Goal: Task Accomplishment & Management: Use online tool/utility

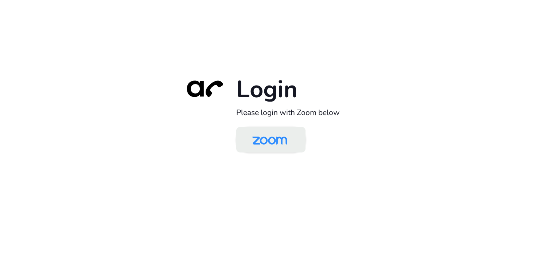
click at [279, 141] on img at bounding box center [270, 141] width 50 height 24
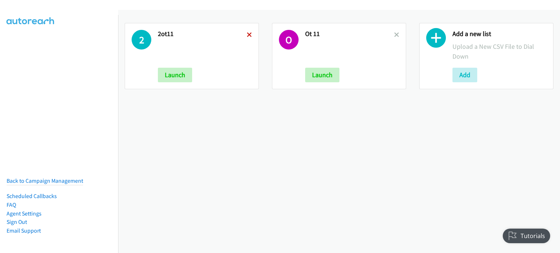
click at [247, 34] on icon at bounding box center [249, 35] width 5 height 5
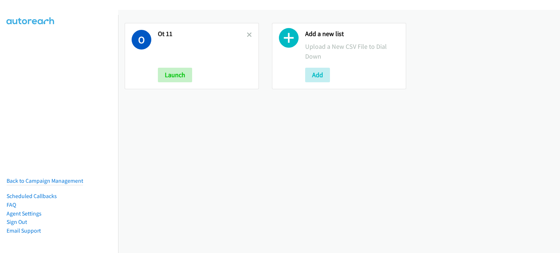
click at [247, 35] on icon at bounding box center [249, 35] width 5 height 5
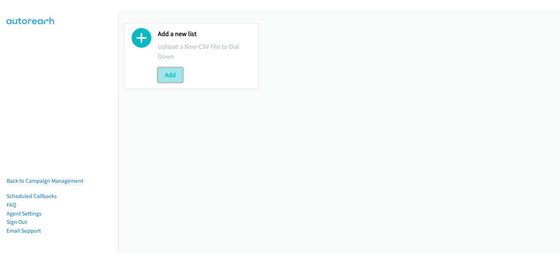
click at [168, 75] on button "Add" at bounding box center [170, 75] width 25 height 15
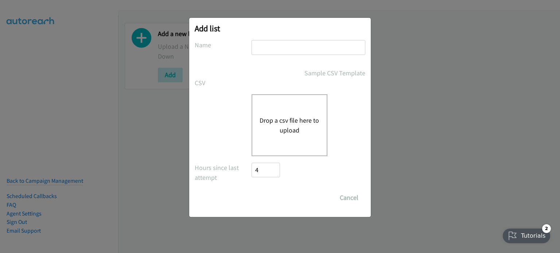
click at [294, 116] on button "Drop a csv file here to upload" at bounding box center [289, 126] width 60 height 20
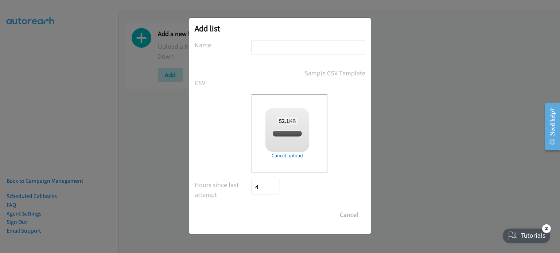
checkbox input "true"
click at [269, 43] on input "text" at bounding box center [308, 47] width 114 height 15
type input "DELL"
click at [275, 216] on input "Save List" at bounding box center [270, 215] width 38 height 15
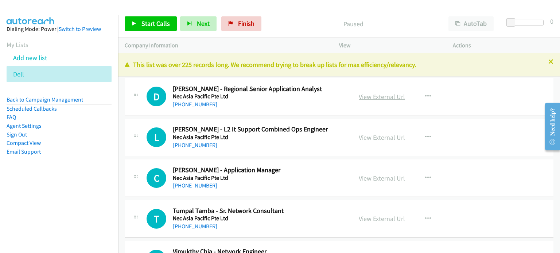
click at [376, 93] on link "View External Url" at bounding box center [382, 97] width 46 height 8
click at [376, 137] on link "View External Url" at bounding box center [382, 137] width 46 height 8
click at [371, 179] on link "View External Url" at bounding box center [382, 178] width 46 height 8
click at [369, 217] on link "View External Url" at bounding box center [382, 219] width 46 height 8
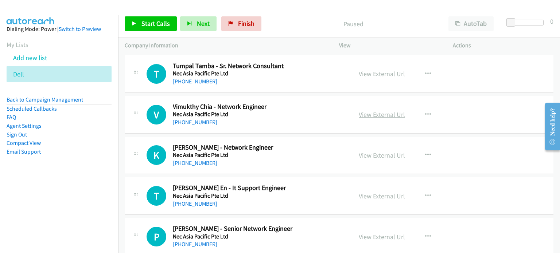
scroll to position [146, 0]
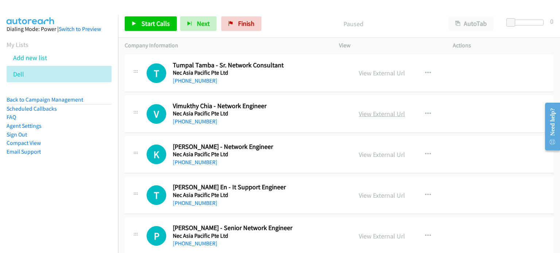
click at [376, 115] on link "View External Url" at bounding box center [382, 114] width 46 height 8
click at [361, 157] on link "View External Url" at bounding box center [382, 154] width 46 height 8
click at [366, 193] on link "View External Url" at bounding box center [382, 195] width 46 height 8
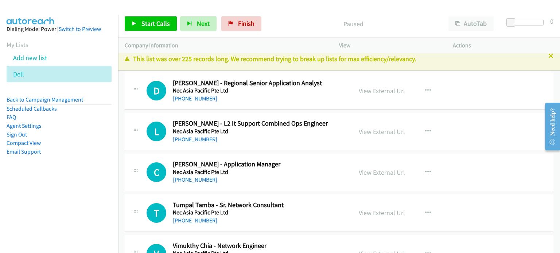
scroll to position [0, 0]
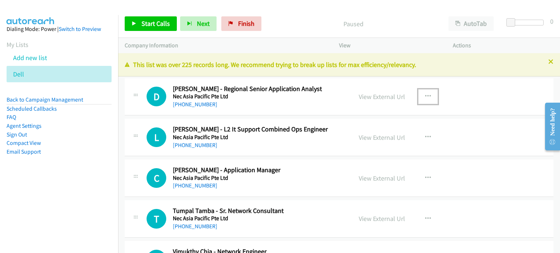
click at [425, 96] on icon "button" at bounding box center [428, 97] width 6 height 6
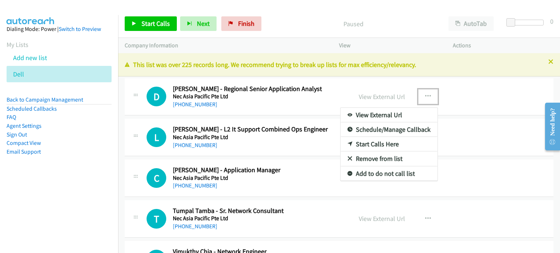
click at [386, 142] on link "Start Calls Here" at bounding box center [388, 144] width 97 height 15
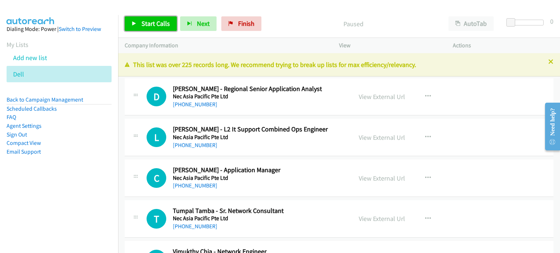
click at [146, 20] on span "Start Calls" at bounding box center [155, 23] width 28 height 8
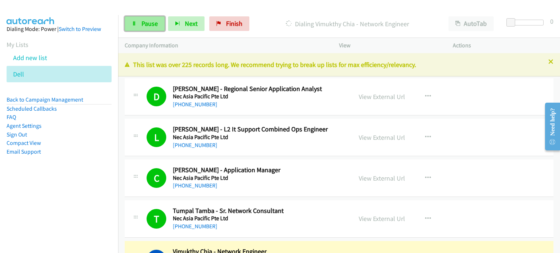
click at [142, 26] on span "Pause" at bounding box center [149, 23] width 16 height 8
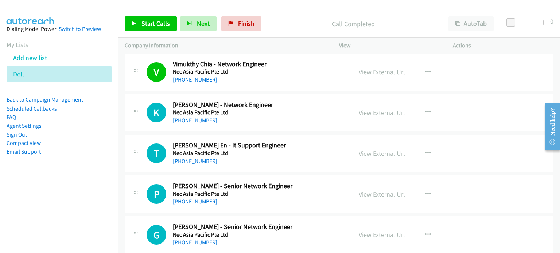
scroll to position [182, 0]
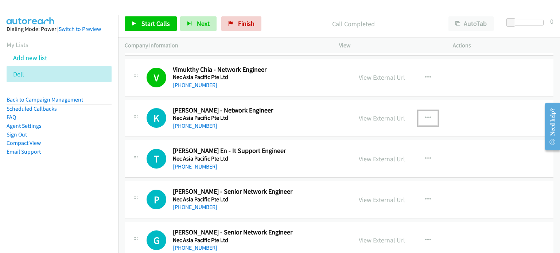
click at [425, 118] on icon "button" at bounding box center [428, 118] width 6 height 6
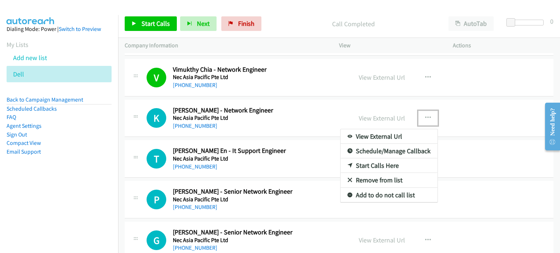
click at [376, 164] on link "Start Calls Here" at bounding box center [388, 166] width 97 height 15
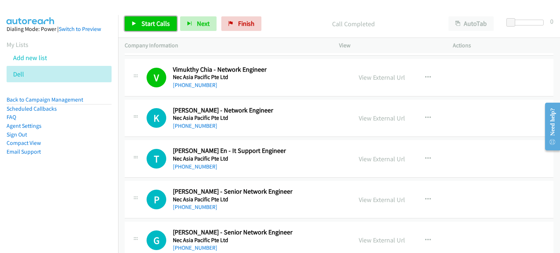
click at [153, 24] on span "Start Calls" at bounding box center [155, 23] width 28 height 8
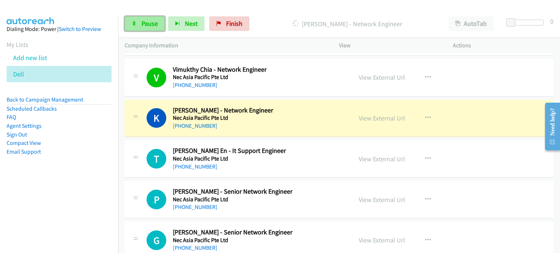
click at [145, 26] on span "Pause" at bounding box center [149, 23] width 16 height 8
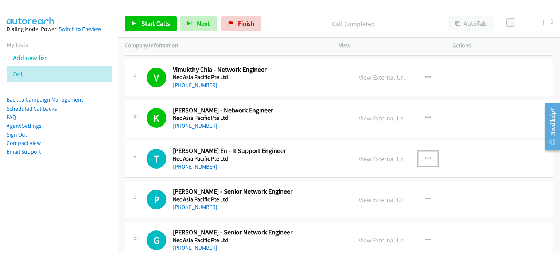
click at [427, 156] on icon "button" at bounding box center [428, 159] width 6 height 6
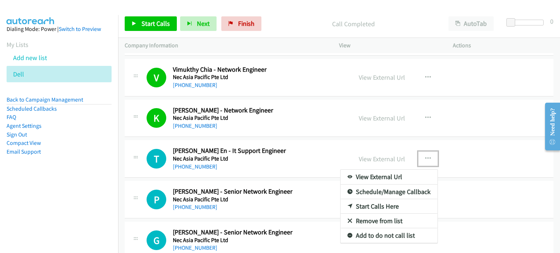
click at [367, 206] on link "Start Calls Here" at bounding box center [388, 206] width 97 height 15
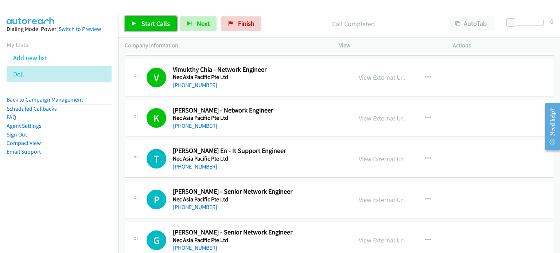
click at [142, 21] on span "Start Calls" at bounding box center [155, 23] width 28 height 8
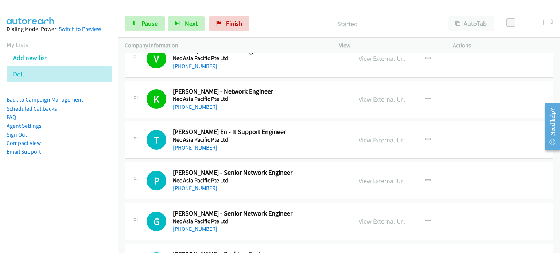
scroll to position [206, 0]
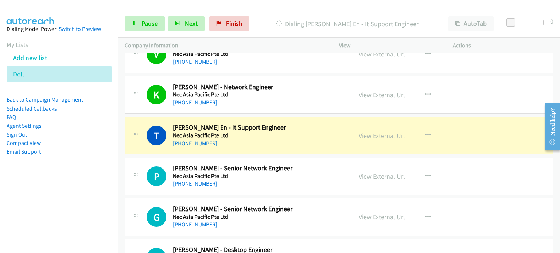
click at [375, 176] on link "View External Url" at bounding box center [382, 176] width 46 height 8
click at [362, 218] on link "View External Url" at bounding box center [382, 217] width 46 height 8
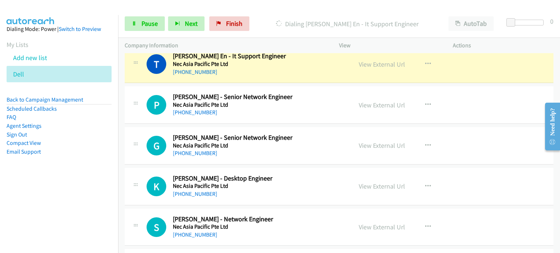
scroll to position [278, 0]
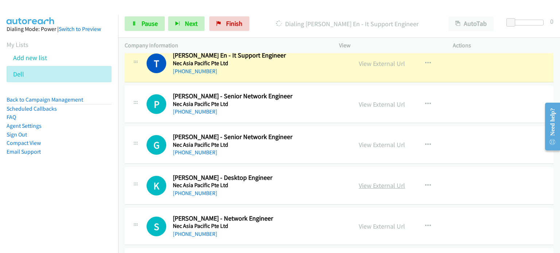
click at [380, 183] on link "View External Url" at bounding box center [382, 185] width 46 height 8
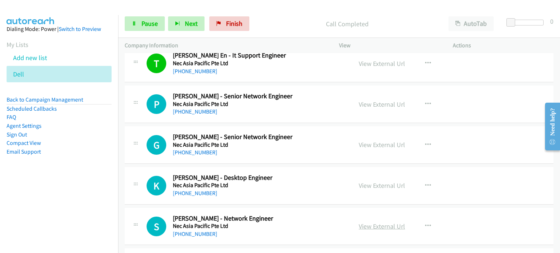
click at [360, 225] on link "View External Url" at bounding box center [382, 226] width 46 height 8
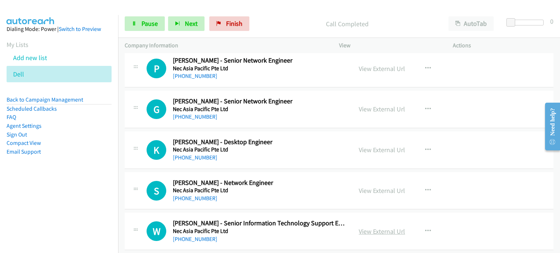
scroll to position [314, 0]
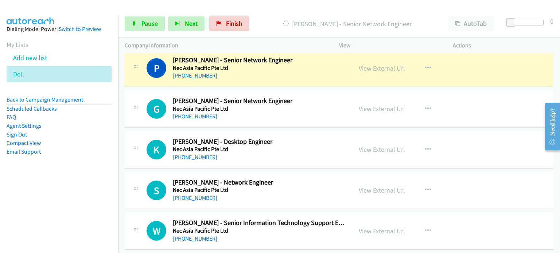
click at [379, 228] on link "View External Url" at bounding box center [382, 231] width 46 height 8
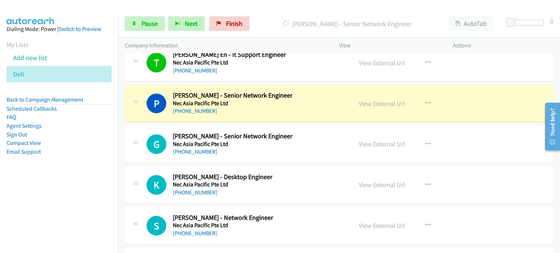
scroll to position [278, 0]
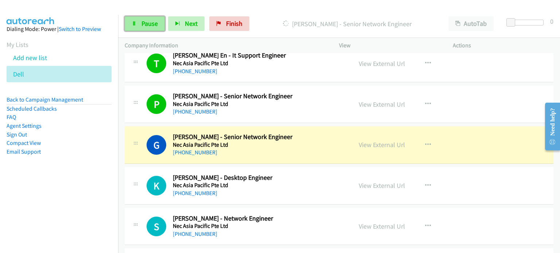
click at [144, 24] on span "Pause" at bounding box center [149, 23] width 16 height 8
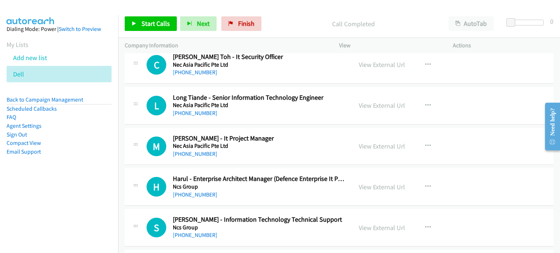
scroll to position [1661, 0]
click at [367, 183] on link "View External Url" at bounding box center [382, 187] width 46 height 8
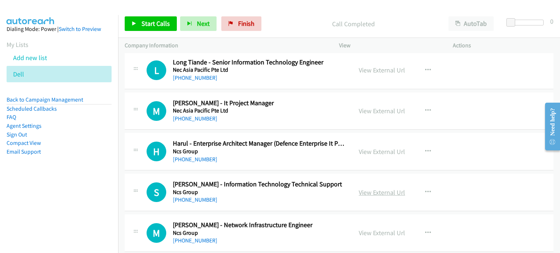
scroll to position [1697, 0]
click at [384, 188] on link "View External Url" at bounding box center [382, 192] width 46 height 8
click at [364, 229] on link "View External Url" at bounding box center [382, 232] width 46 height 8
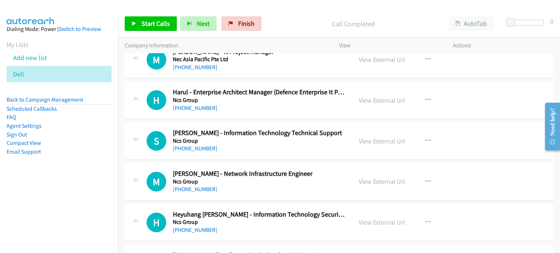
scroll to position [1749, 0]
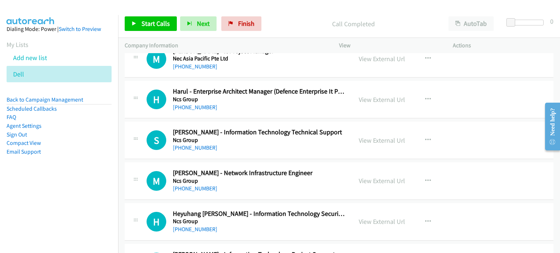
click at [374, 141] on div "View External Url" at bounding box center [382, 141] width 46 height 10
click at [361, 136] on link "View External Url" at bounding box center [382, 140] width 46 height 8
click at [375, 177] on link "View External Url" at bounding box center [382, 181] width 46 height 8
click at [371, 221] on link "View External Url" at bounding box center [382, 222] width 46 height 8
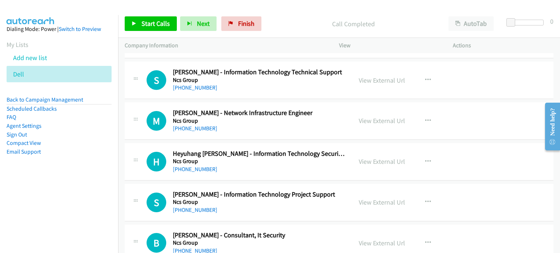
scroll to position [1822, 0]
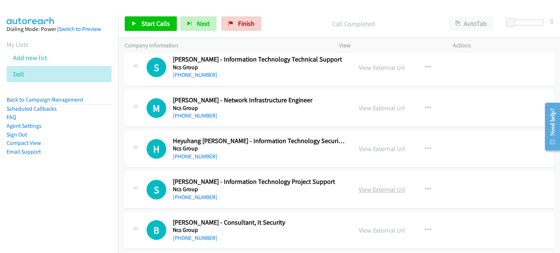
click at [367, 185] on link "View External Url" at bounding box center [382, 189] width 46 height 8
click at [365, 226] on link "View External Url" at bounding box center [382, 230] width 46 height 8
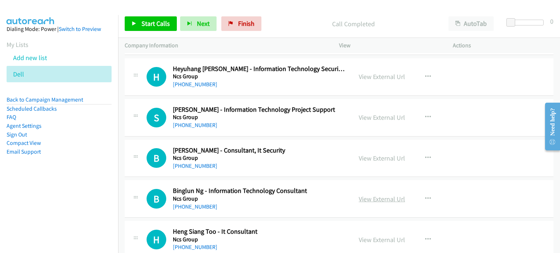
scroll to position [1894, 0]
click at [376, 199] on link "View External Url" at bounding box center [382, 199] width 46 height 8
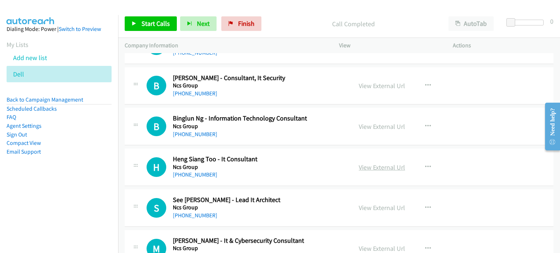
scroll to position [1967, 0]
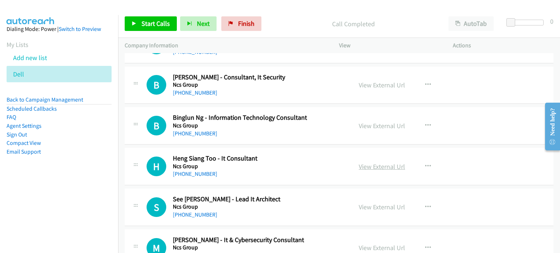
click at [374, 164] on link "View External Url" at bounding box center [382, 167] width 46 height 8
click at [369, 203] on link "View External Url" at bounding box center [382, 207] width 46 height 8
click at [369, 244] on link "View External Url" at bounding box center [382, 248] width 46 height 8
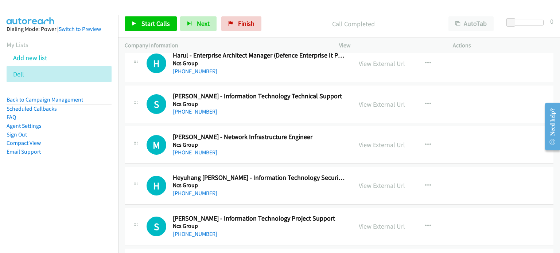
scroll to position [1785, 0]
drag, startPoint x: 425, startPoint y: 100, endPoint x: 422, endPoint y: 103, distance: 4.1
click at [425, 101] on icon "button" at bounding box center [428, 104] width 6 height 6
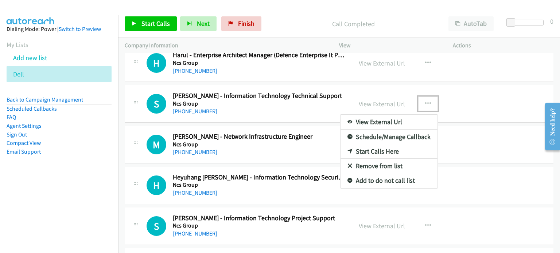
click at [379, 147] on link "Start Calls Here" at bounding box center [388, 151] width 97 height 15
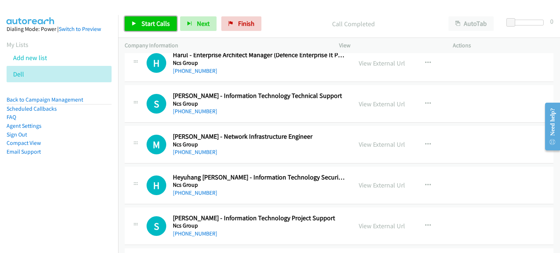
click at [144, 27] on span "Start Calls" at bounding box center [155, 23] width 28 height 8
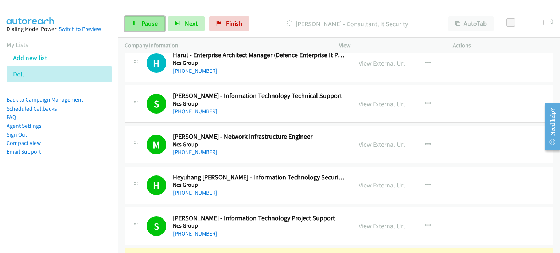
click at [134, 22] on icon at bounding box center [134, 23] width 5 height 5
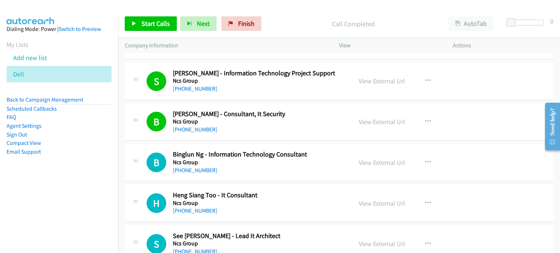
scroll to position [1931, 0]
click at [425, 159] on icon "button" at bounding box center [428, 162] width 6 height 6
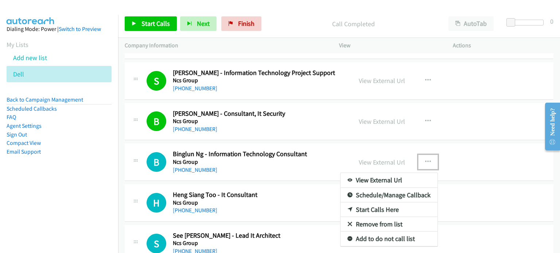
click at [362, 208] on link "Start Calls Here" at bounding box center [388, 210] width 97 height 15
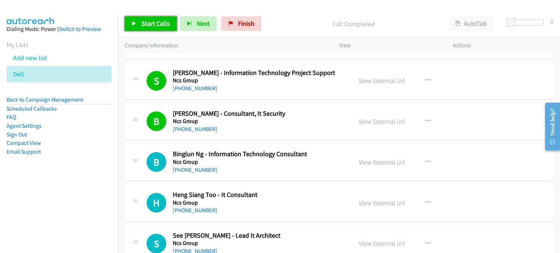
click at [137, 30] on link "Start Calls" at bounding box center [151, 23] width 52 height 15
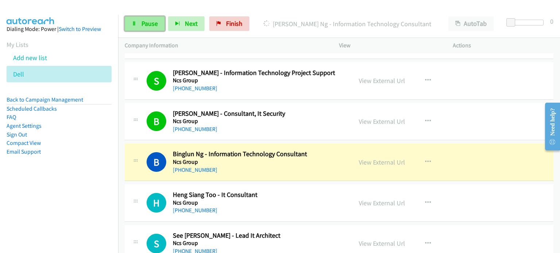
click at [146, 26] on span "Pause" at bounding box center [149, 23] width 16 height 8
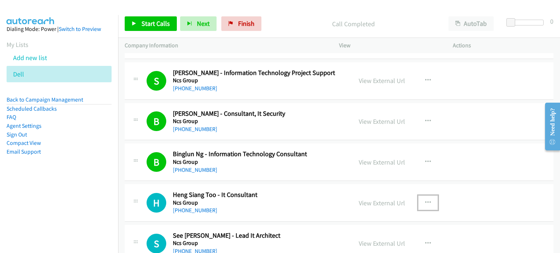
click at [426, 200] on icon "button" at bounding box center [428, 203] width 6 height 6
click at [477, 204] on div at bounding box center [280, 126] width 560 height 253
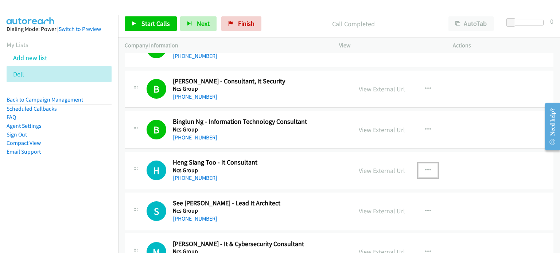
scroll to position [1975, 0]
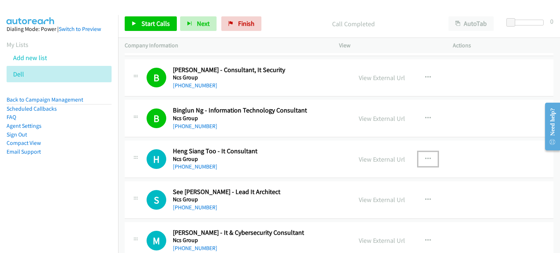
click at [429, 154] on button "button" at bounding box center [428, 159] width 20 height 15
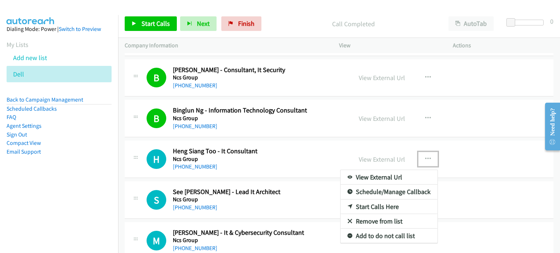
click at [383, 203] on link "Start Calls Here" at bounding box center [388, 207] width 97 height 15
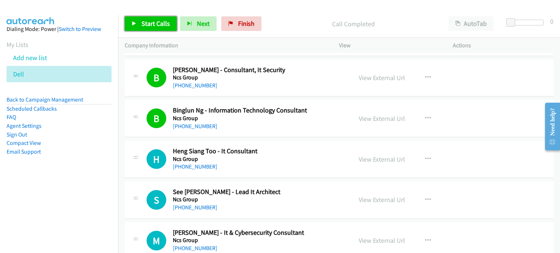
click at [140, 27] on link "Start Calls" at bounding box center [151, 23] width 52 height 15
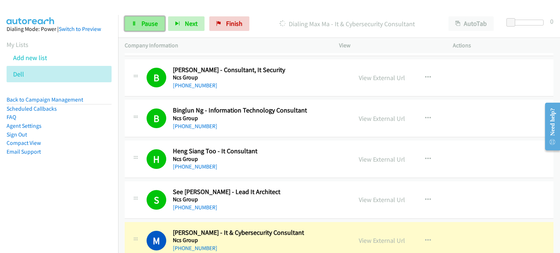
click at [136, 26] on icon at bounding box center [134, 23] width 5 height 5
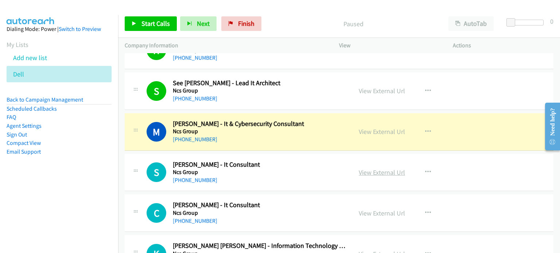
scroll to position [2084, 0]
click at [369, 169] on link "View External Url" at bounding box center [382, 172] width 46 height 8
click at [381, 210] on link "View External Url" at bounding box center [382, 213] width 46 height 8
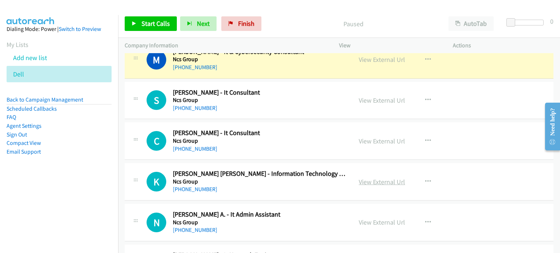
scroll to position [2156, 0]
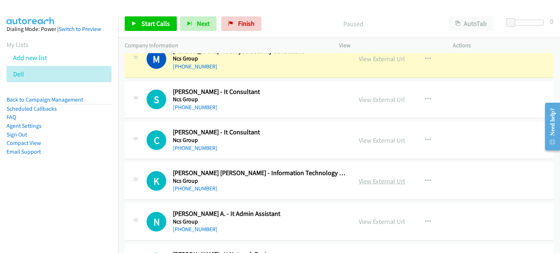
click at [373, 177] on link "View External Url" at bounding box center [382, 181] width 46 height 8
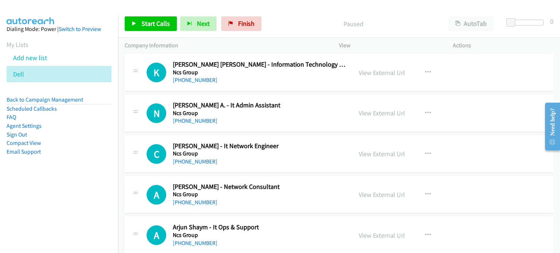
scroll to position [2266, 0]
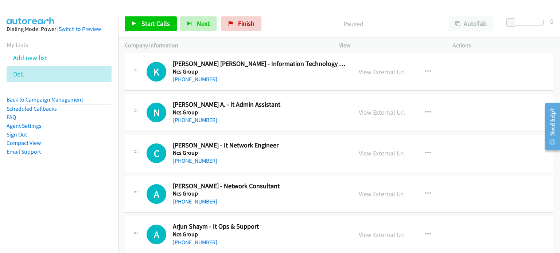
drag, startPoint x: 373, startPoint y: 105, endPoint x: 108, endPoint y: 81, distance: 266.4
click at [367, 111] on link "View External Url" at bounding box center [382, 112] width 46 height 8
click at [360, 149] on link "View External Url" at bounding box center [382, 153] width 46 height 8
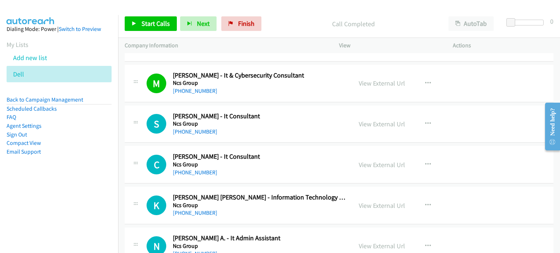
scroll to position [2130, 0]
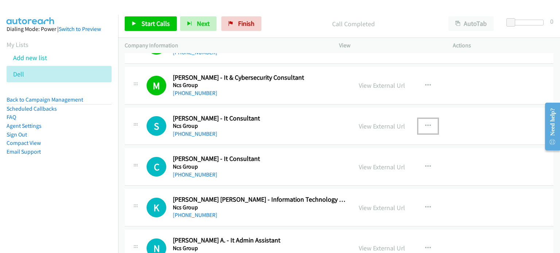
click at [426, 123] on icon "button" at bounding box center [428, 126] width 6 height 6
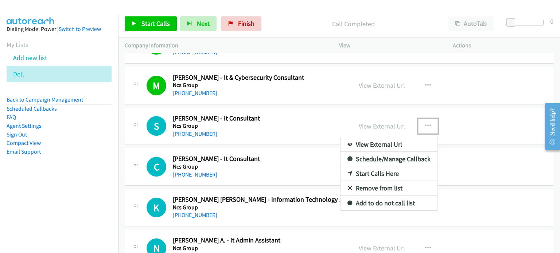
click at [375, 168] on link "Start Calls Here" at bounding box center [388, 174] width 97 height 15
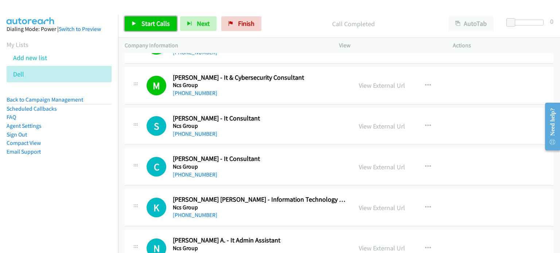
click at [152, 23] on span "Start Calls" at bounding box center [155, 23] width 28 height 8
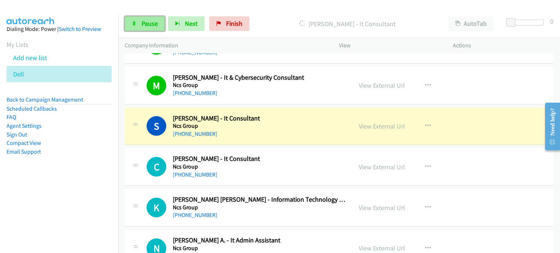
click at [141, 21] on span "Pause" at bounding box center [149, 23] width 16 height 8
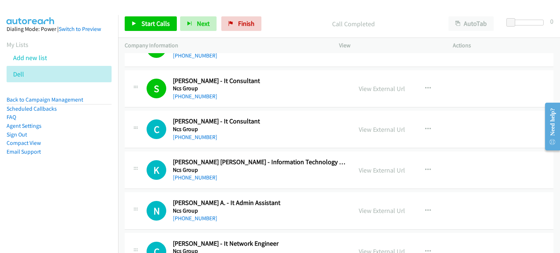
scroll to position [2167, 0]
click at [425, 127] on icon "button" at bounding box center [428, 130] width 6 height 6
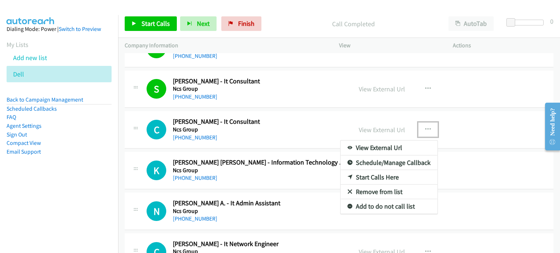
click at [377, 175] on link "Start Calls Here" at bounding box center [388, 177] width 97 height 15
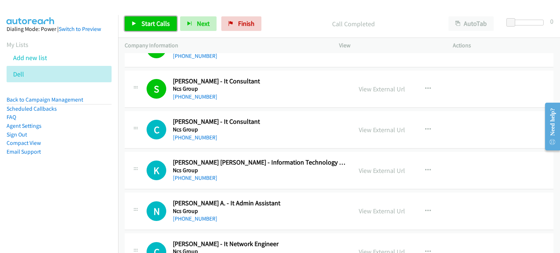
click at [148, 23] on span "Start Calls" at bounding box center [155, 23] width 28 height 8
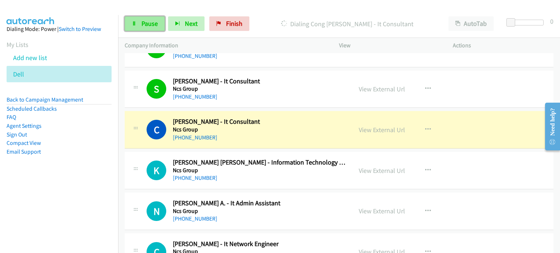
click at [143, 27] on span "Pause" at bounding box center [149, 23] width 16 height 8
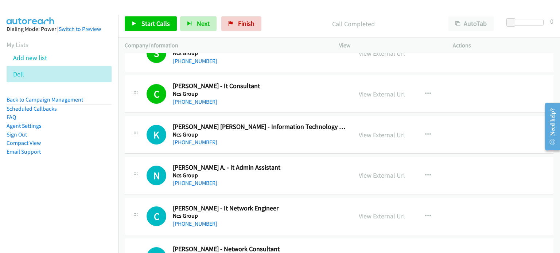
scroll to position [2203, 0]
click at [425, 132] on icon "button" at bounding box center [428, 135] width 6 height 6
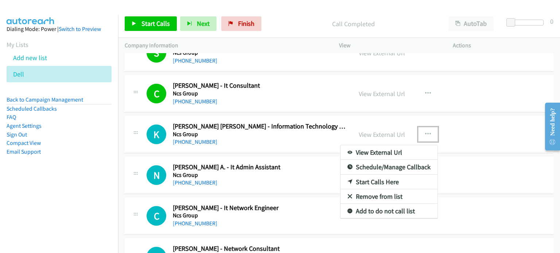
click at [385, 178] on link "Start Calls Here" at bounding box center [388, 182] width 97 height 15
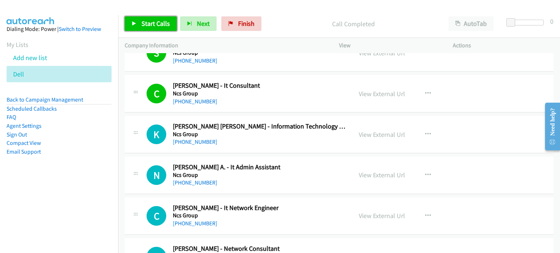
click at [144, 23] on span "Start Calls" at bounding box center [155, 23] width 28 height 8
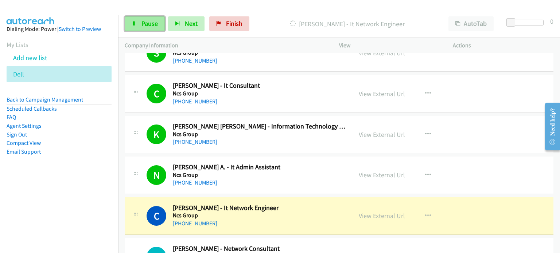
click at [141, 25] on span "Pause" at bounding box center [149, 23] width 16 height 8
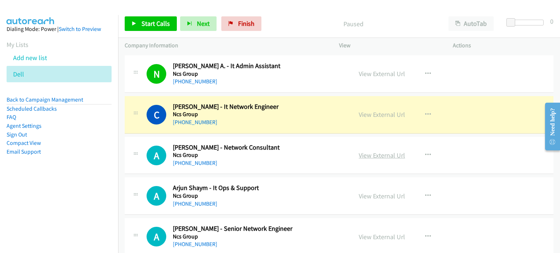
scroll to position [2312, 0]
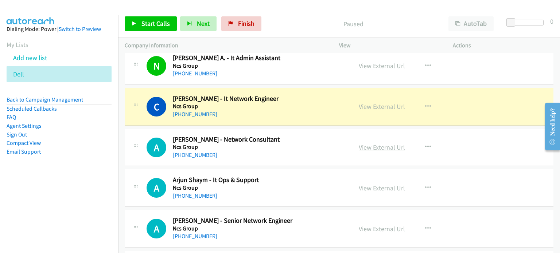
click at [363, 145] on link "View External Url" at bounding box center [382, 147] width 46 height 8
click at [370, 184] on link "View External Url" at bounding box center [382, 188] width 46 height 8
click at [378, 225] on link "View External Url" at bounding box center [382, 229] width 46 height 8
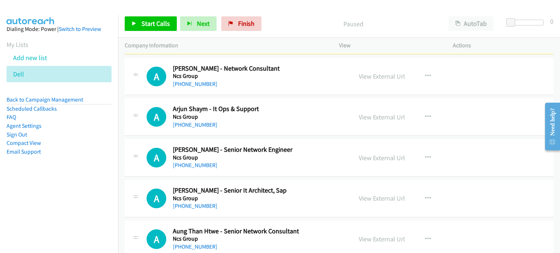
scroll to position [2385, 0]
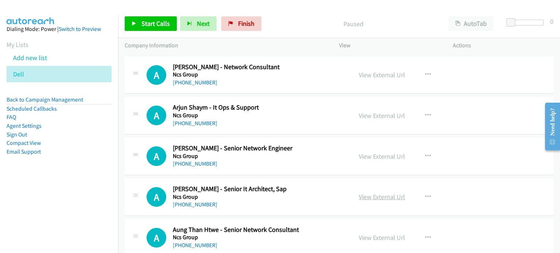
click at [378, 195] on link "View External Url" at bounding box center [382, 197] width 46 height 8
click at [35, 56] on link "Add new list" at bounding box center [30, 58] width 34 height 8
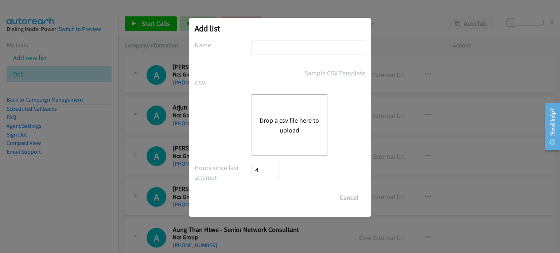
click at [276, 121] on button "Drop a csv file here to upload" at bounding box center [289, 126] width 60 height 20
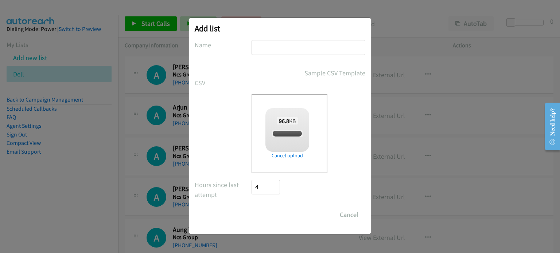
click at [263, 51] on input "text" at bounding box center [308, 47] width 114 height 15
checkbox input "true"
type input "2DELL 812"
click at [281, 215] on input "Save List" at bounding box center [270, 215] width 38 height 15
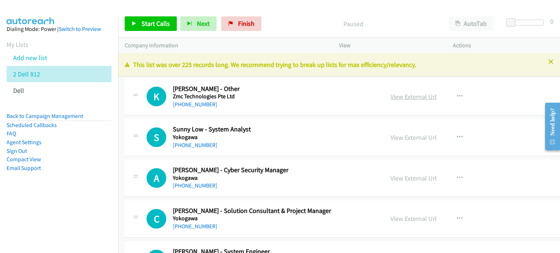
click at [390, 98] on link "View External Url" at bounding box center [413, 97] width 46 height 8
click at [390, 140] on link "View External Url" at bounding box center [413, 137] width 46 height 8
click at [390, 181] on link "View External Url" at bounding box center [413, 178] width 46 height 8
click at [390, 215] on link "View External Url" at bounding box center [413, 219] width 46 height 8
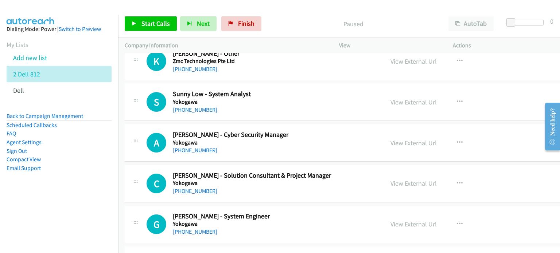
scroll to position [36, 0]
click at [390, 223] on link "View External Url" at bounding box center [413, 224] width 46 height 8
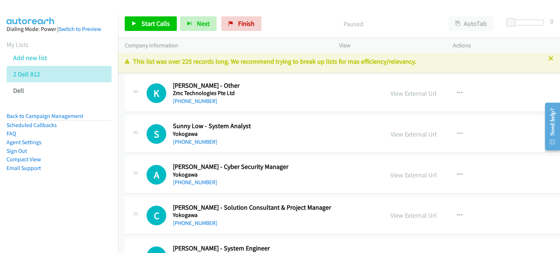
scroll to position [0, 0]
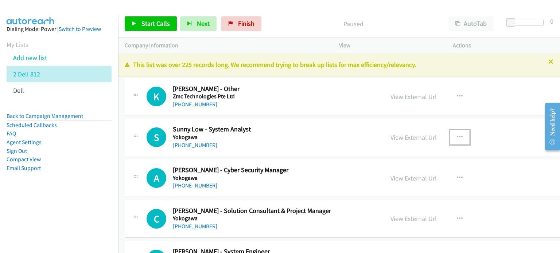
click at [457, 135] on icon "button" at bounding box center [460, 137] width 6 height 6
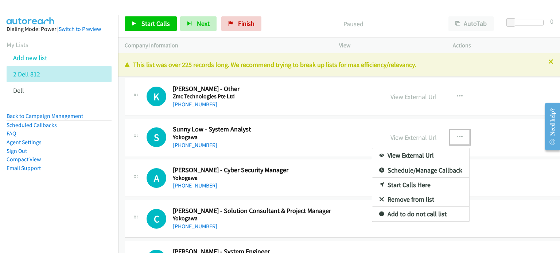
click at [389, 185] on link "Start Calls Here" at bounding box center [420, 185] width 97 height 15
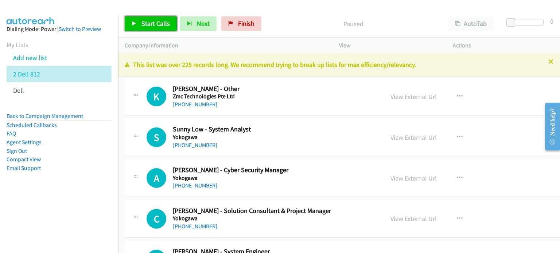
click at [155, 21] on span "Start Calls" at bounding box center [155, 23] width 28 height 8
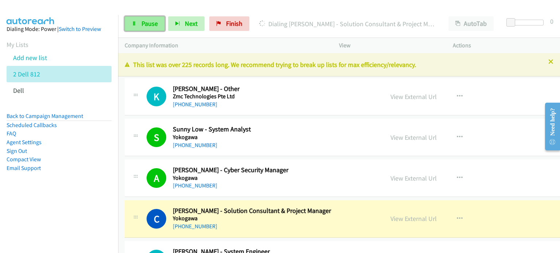
click at [145, 25] on span "Pause" at bounding box center [149, 23] width 16 height 8
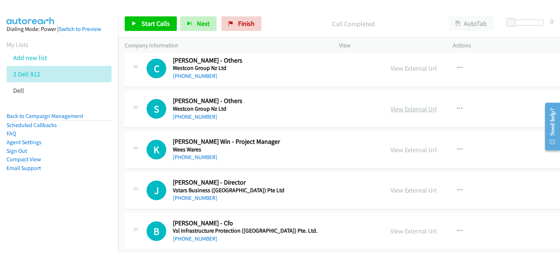
scroll to position [437, 0]
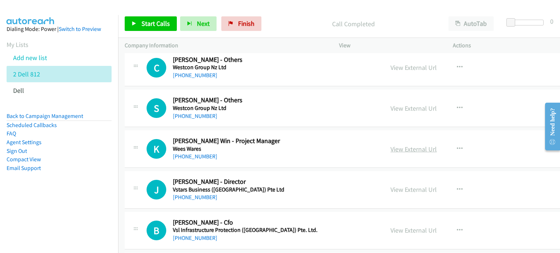
click at [390, 149] on link "View External Url" at bounding box center [413, 149] width 46 height 8
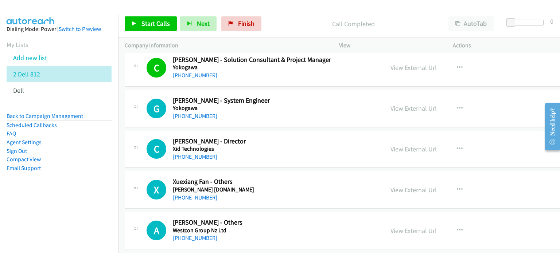
scroll to position [145, 0]
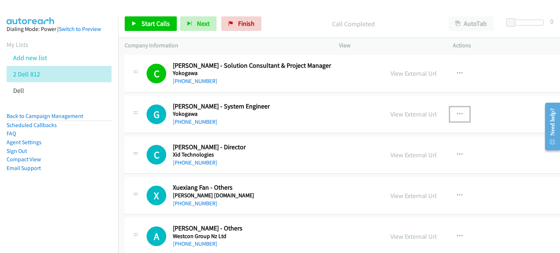
drag, startPoint x: 424, startPoint y: 111, endPoint x: 420, endPoint y: 117, distance: 7.4
click at [457, 112] on icon "button" at bounding box center [460, 115] width 6 height 6
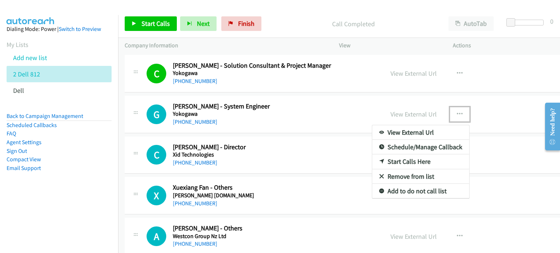
click at [373, 161] on link "Start Calls Here" at bounding box center [420, 161] width 97 height 15
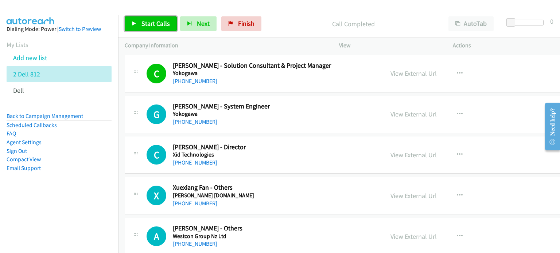
click at [156, 27] on link "Start Calls" at bounding box center [151, 23] width 52 height 15
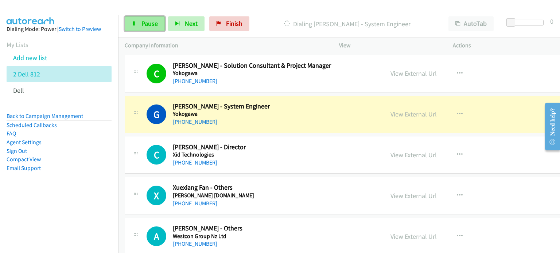
click at [137, 23] on link "Pause" at bounding box center [145, 23] width 40 height 15
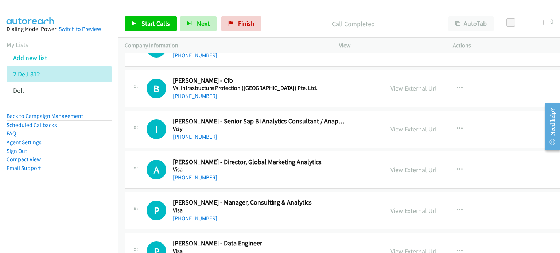
scroll to position [579, 0]
click at [390, 129] on link "View External Url" at bounding box center [413, 128] width 46 height 8
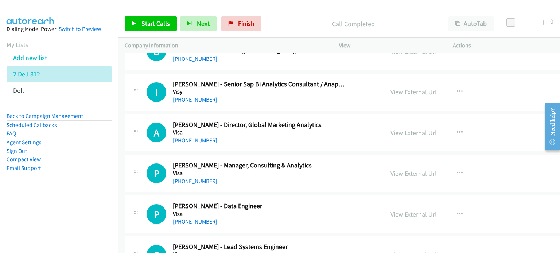
scroll to position [617, 0]
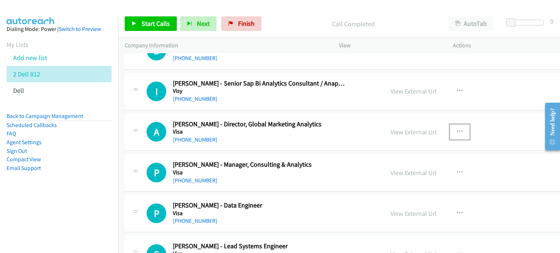
click at [450, 128] on button "button" at bounding box center [460, 132] width 20 height 15
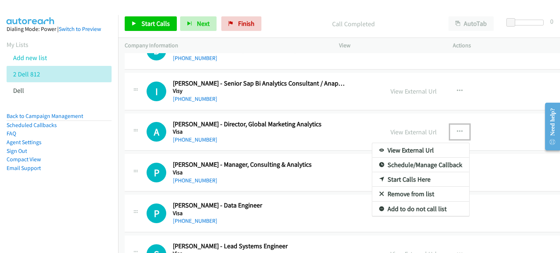
click at [384, 192] on link "Remove from list" at bounding box center [420, 194] width 97 height 15
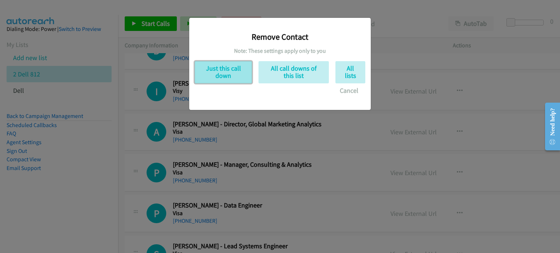
click at [226, 77] on button "Just this call down" at bounding box center [223, 72] width 57 height 22
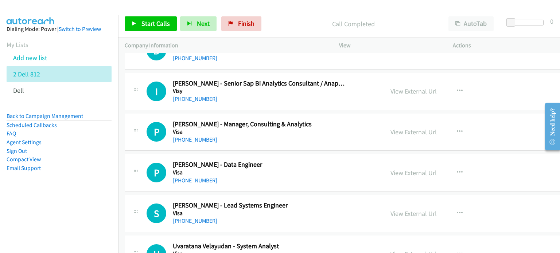
click at [390, 129] on link "View External Url" at bounding box center [413, 132] width 46 height 8
click at [390, 172] on link "View External Url" at bounding box center [413, 173] width 46 height 8
click at [390, 211] on link "View External Url" at bounding box center [413, 214] width 46 height 8
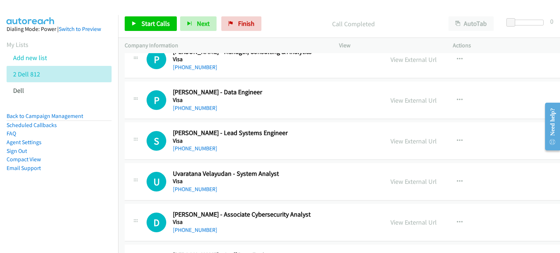
scroll to position [689, 0]
click at [390, 183] on link "View External Url" at bounding box center [413, 181] width 46 height 8
click at [390, 221] on link "View External Url" at bounding box center [413, 222] width 46 height 8
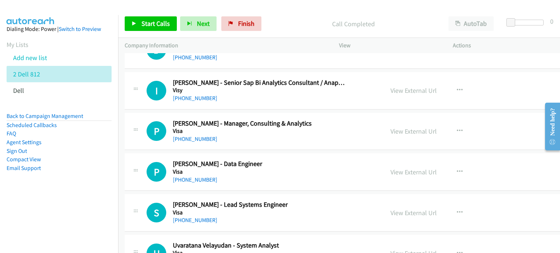
scroll to position [617, 0]
click at [450, 89] on button "button" at bounding box center [460, 90] width 20 height 15
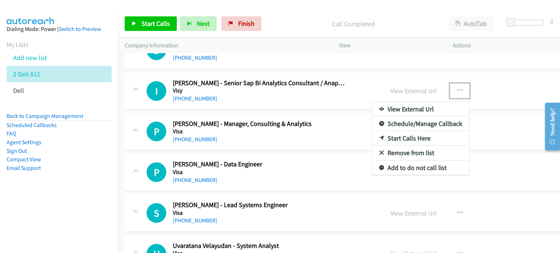
click at [372, 138] on link "Start Calls Here" at bounding box center [420, 138] width 97 height 15
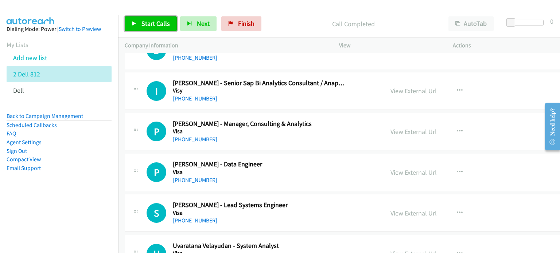
click at [158, 28] on link "Start Calls" at bounding box center [151, 23] width 52 height 15
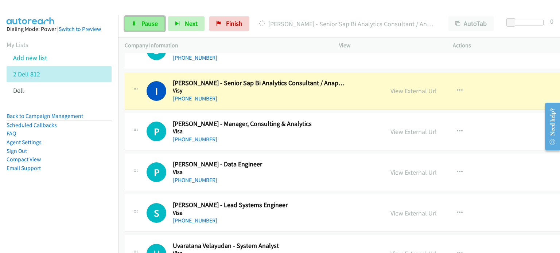
click at [139, 23] on link "Pause" at bounding box center [145, 23] width 40 height 15
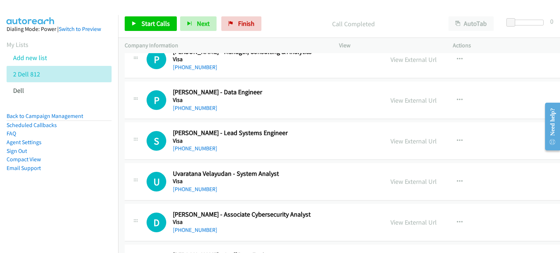
scroll to position [689, 0]
click at [450, 94] on button "button" at bounding box center [460, 100] width 20 height 15
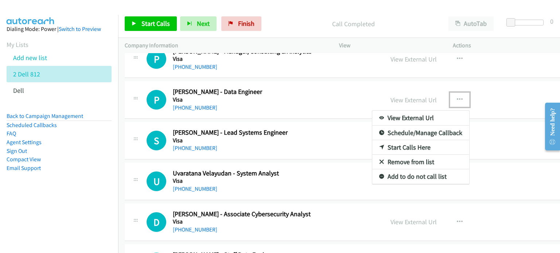
click at [382, 145] on link "Start Calls Here" at bounding box center [420, 147] width 97 height 15
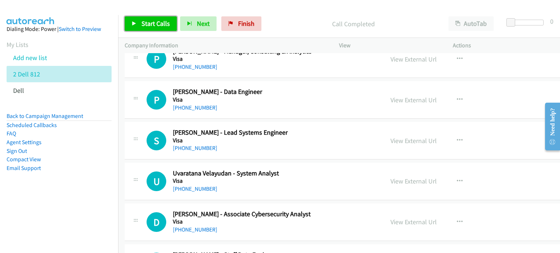
click at [154, 24] on span "Start Calls" at bounding box center [155, 23] width 28 height 8
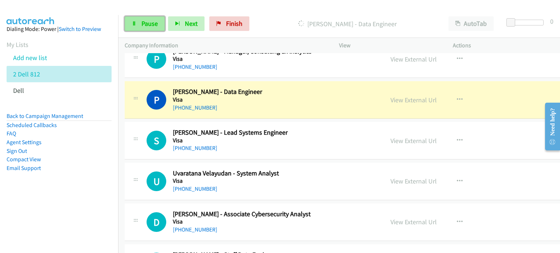
click at [143, 25] on span "Pause" at bounding box center [149, 23] width 16 height 8
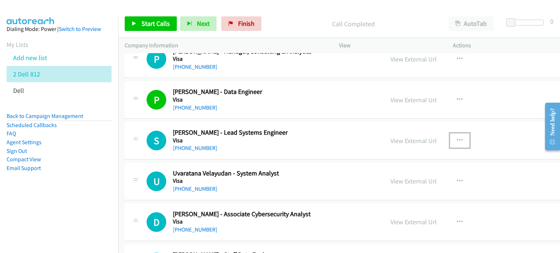
click at [457, 138] on icon "button" at bounding box center [460, 141] width 6 height 6
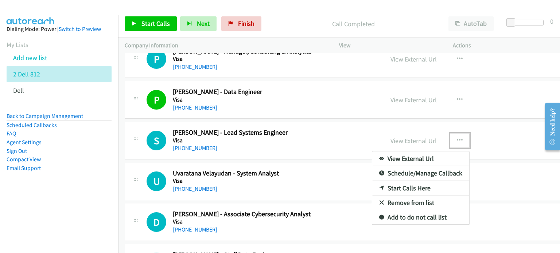
click at [391, 188] on link "Start Calls Here" at bounding box center [420, 188] width 97 height 15
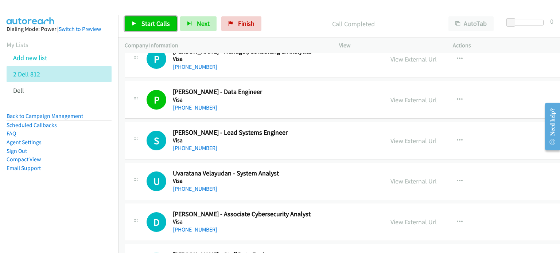
click at [140, 19] on link "Start Calls" at bounding box center [151, 23] width 52 height 15
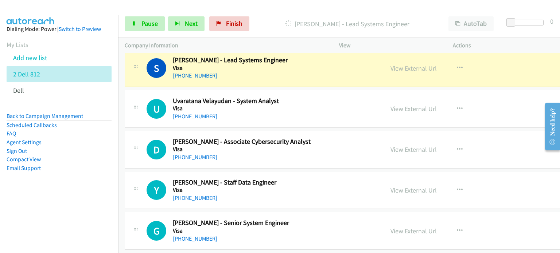
scroll to position [762, 0]
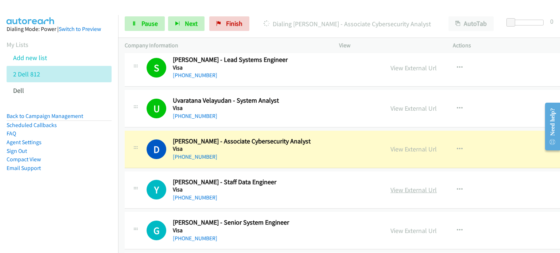
click at [390, 190] on link "View External Url" at bounding box center [413, 190] width 46 height 8
drag, startPoint x: 140, startPoint y: 27, endPoint x: 151, endPoint y: 0, distance: 29.2
click at [140, 27] on link "Pause" at bounding box center [145, 23] width 40 height 15
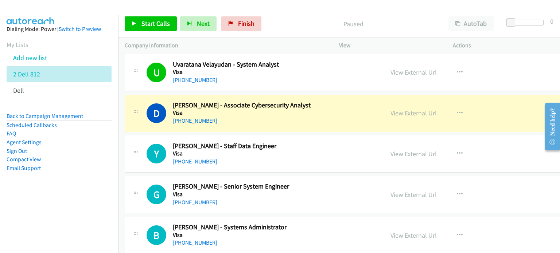
scroll to position [799, 0]
click at [390, 190] on link "View External Url" at bounding box center [413, 194] width 46 height 8
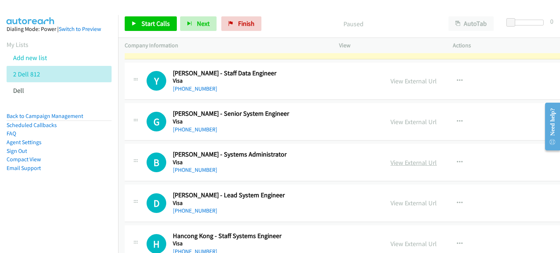
scroll to position [872, 0]
click at [390, 163] on link "View External Url" at bounding box center [413, 162] width 46 height 8
drag, startPoint x: 372, startPoint y: 202, endPoint x: 103, endPoint y: 5, distance: 332.6
click at [390, 199] on link "View External Url" at bounding box center [413, 203] width 46 height 8
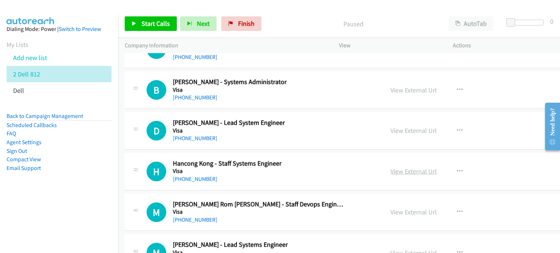
scroll to position [944, 0]
click at [390, 170] on link "View External Url" at bounding box center [413, 171] width 46 height 8
click at [390, 210] on link "View External Url" at bounding box center [413, 212] width 46 height 8
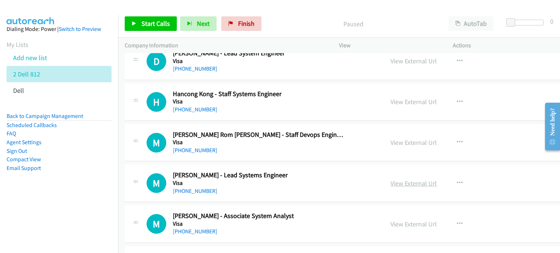
scroll to position [1014, 0]
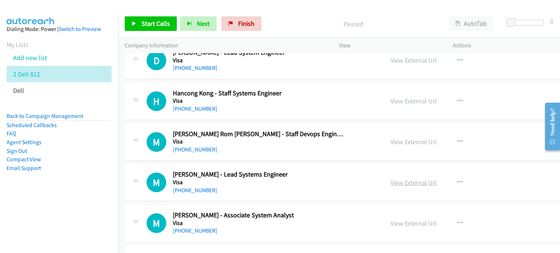
click at [391, 182] on link "View External Url" at bounding box center [413, 183] width 46 height 8
click at [390, 220] on link "View External Url" at bounding box center [413, 223] width 46 height 8
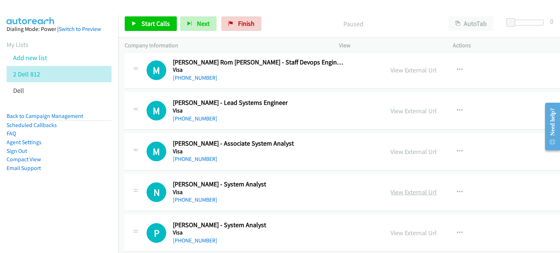
scroll to position [1087, 0]
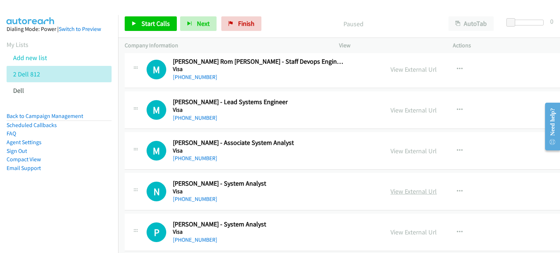
click at [390, 191] on link "View External Url" at bounding box center [413, 191] width 46 height 8
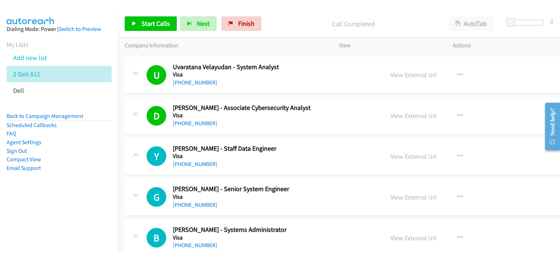
scroll to position [795, 0]
click at [457, 154] on icon "button" at bounding box center [460, 157] width 6 height 6
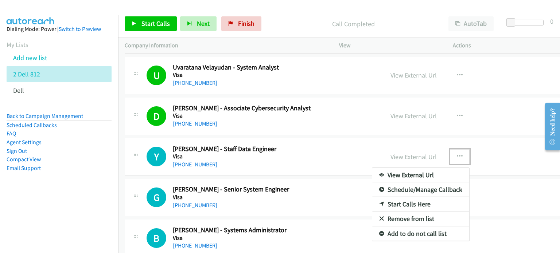
click at [390, 201] on link "Start Calls Here" at bounding box center [420, 204] width 97 height 15
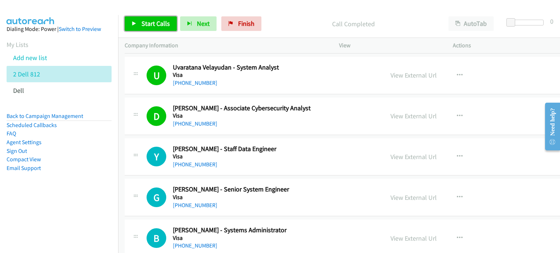
click at [151, 22] on span "Start Calls" at bounding box center [155, 23] width 28 height 8
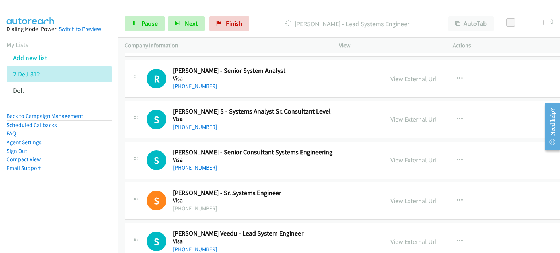
scroll to position [1348, 0]
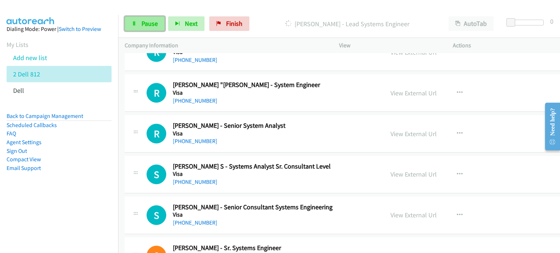
click at [140, 23] on link "Pause" at bounding box center [145, 23] width 40 height 15
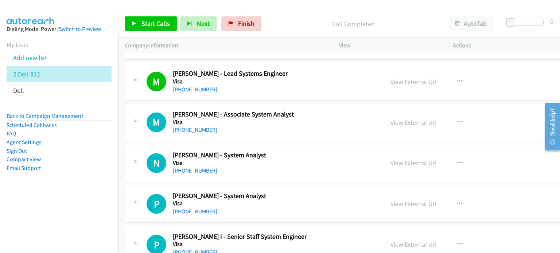
scroll to position [1130, 0]
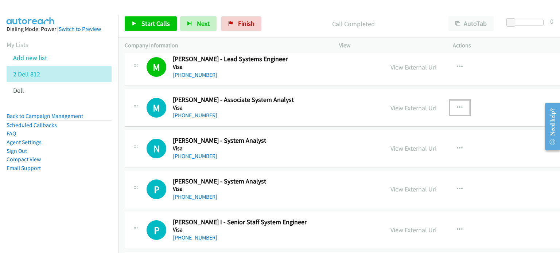
click at [457, 105] on icon "button" at bounding box center [460, 108] width 6 height 6
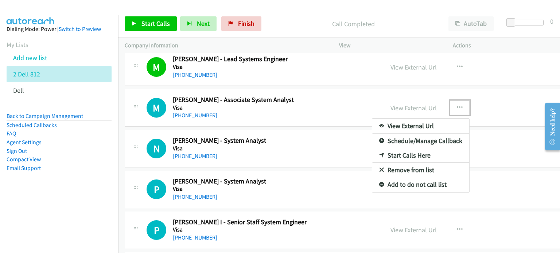
click at [372, 151] on link "Start Calls Here" at bounding box center [420, 155] width 97 height 15
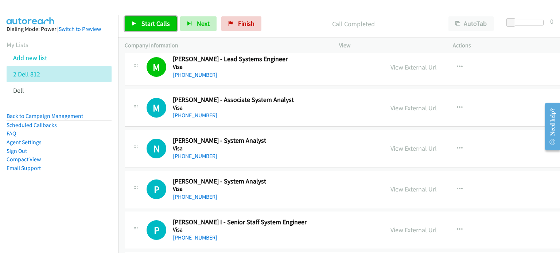
click at [152, 23] on span "Start Calls" at bounding box center [155, 23] width 28 height 8
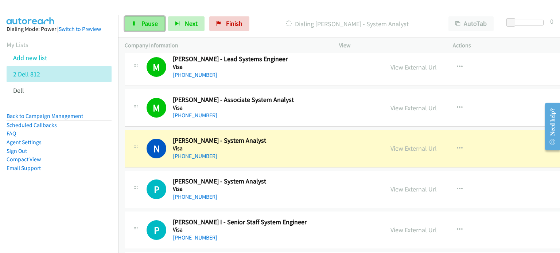
click at [150, 25] on span "Pause" at bounding box center [149, 23] width 16 height 8
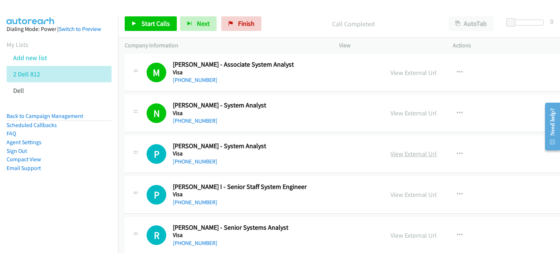
scroll to position [1165, 0]
click at [390, 154] on link "View External Url" at bounding box center [413, 153] width 46 height 8
click at [390, 194] on link "View External Url" at bounding box center [413, 194] width 46 height 8
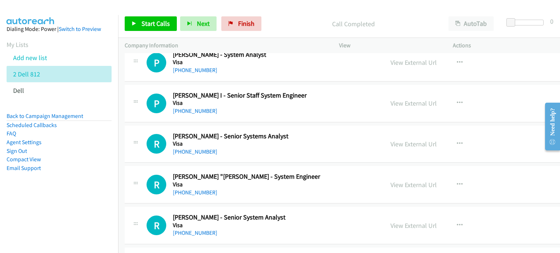
scroll to position [1275, 0]
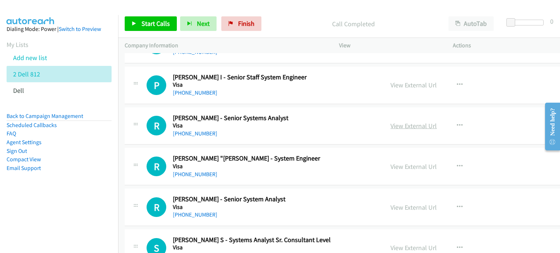
click at [390, 122] on link "View External Url" at bounding box center [413, 126] width 46 height 8
click at [390, 163] on link "View External Url" at bounding box center [413, 167] width 46 height 8
click at [390, 207] on link "View External Url" at bounding box center [413, 207] width 46 height 8
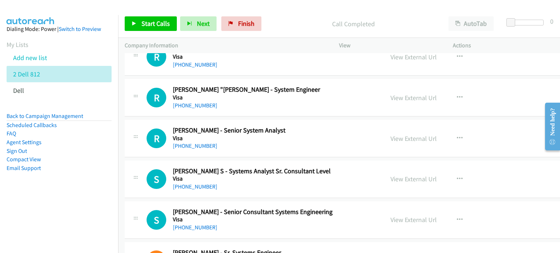
scroll to position [1344, 0]
click at [390, 175] on link "View External Url" at bounding box center [413, 179] width 46 height 8
click at [390, 216] on link "View External Url" at bounding box center [413, 219] width 46 height 8
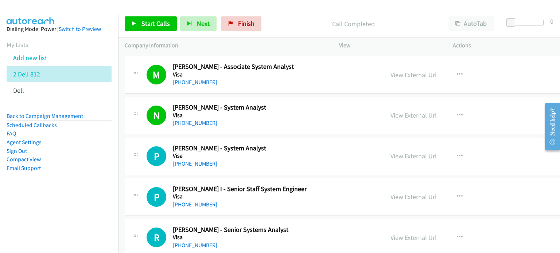
scroll to position [1162, 0]
click at [457, 154] on icon "button" at bounding box center [460, 157] width 6 height 6
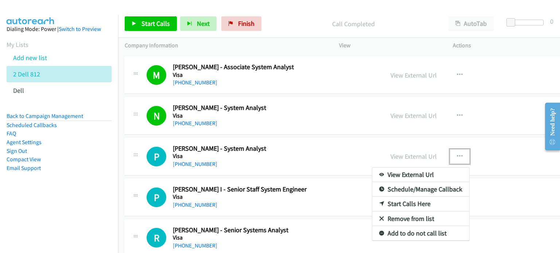
click at [380, 201] on link "Start Calls Here" at bounding box center [420, 204] width 97 height 15
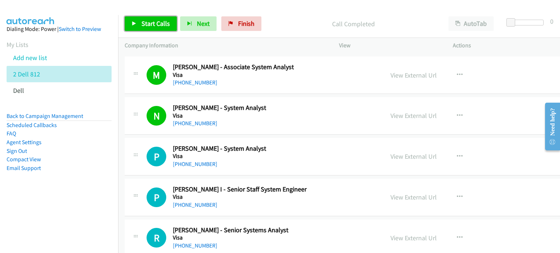
click at [142, 29] on link "Start Calls" at bounding box center [151, 23] width 52 height 15
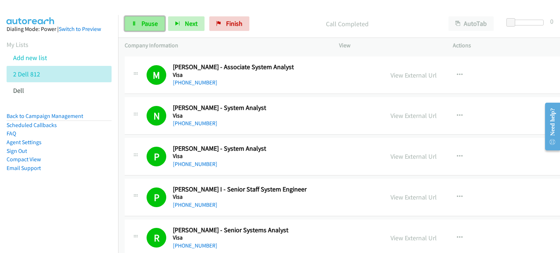
click at [135, 21] on icon at bounding box center [134, 23] width 5 height 5
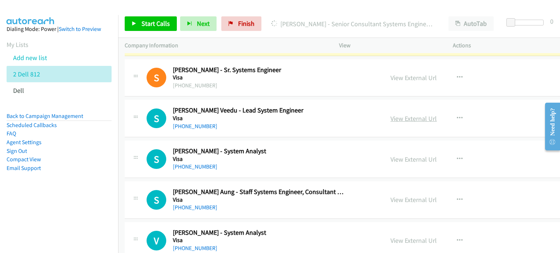
scroll to position [1527, 0]
click at [390, 114] on link "View External Url" at bounding box center [413, 118] width 46 height 8
click at [390, 160] on link "View External Url" at bounding box center [413, 159] width 46 height 8
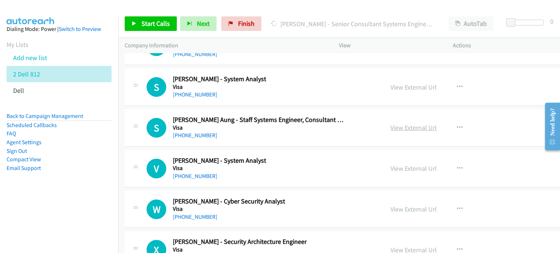
scroll to position [1599, 0]
click at [390, 125] on link "View External Url" at bounding box center [413, 127] width 46 height 8
click at [390, 164] on link "View External Url" at bounding box center [413, 168] width 46 height 8
click at [390, 205] on link "View External Url" at bounding box center [413, 209] width 46 height 8
drag, startPoint x: 363, startPoint y: 246, endPoint x: 367, endPoint y: 247, distance: 4.4
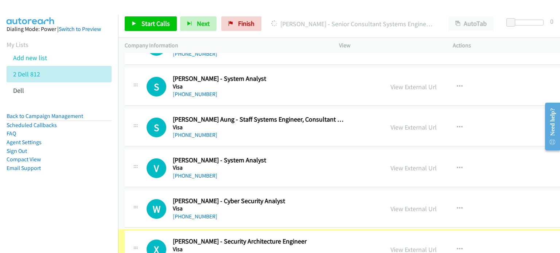
scroll to position [1606, 0]
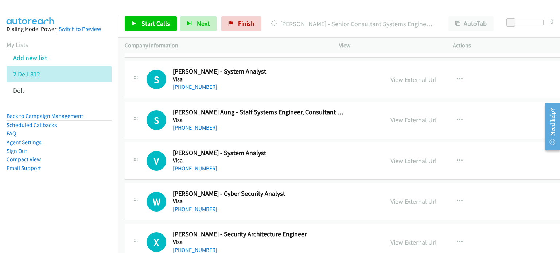
click at [390, 239] on link "View External Url" at bounding box center [413, 242] width 46 height 8
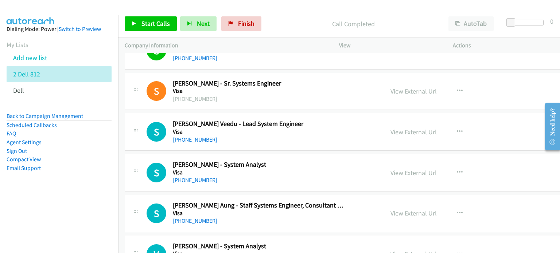
scroll to position [1498, 0]
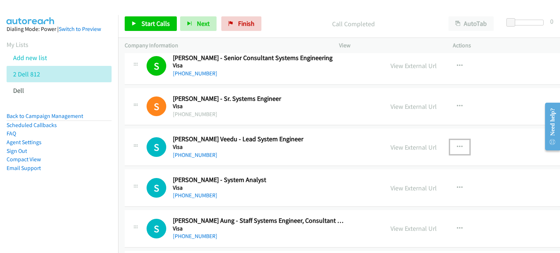
click at [457, 144] on icon "button" at bounding box center [460, 147] width 6 height 6
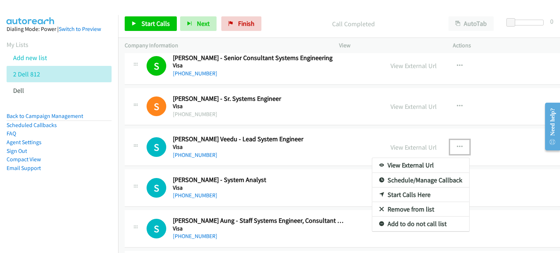
click at [384, 191] on link "Start Calls Here" at bounding box center [420, 195] width 97 height 15
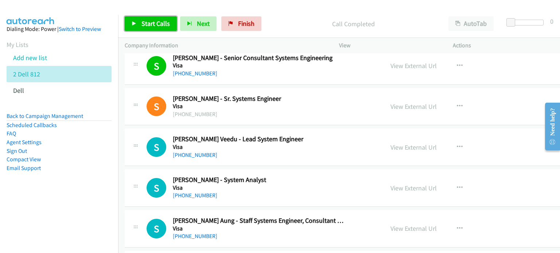
click at [142, 28] on link "Start Calls" at bounding box center [151, 23] width 52 height 15
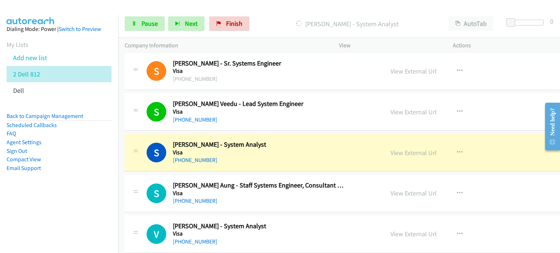
scroll to position [1533, 0]
click at [137, 27] on link "Pause" at bounding box center [145, 23] width 40 height 15
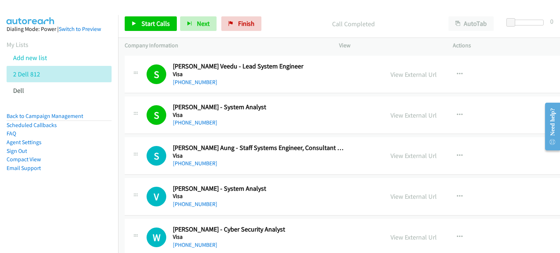
scroll to position [1570, 0]
click at [457, 153] on icon "button" at bounding box center [460, 156] width 6 height 6
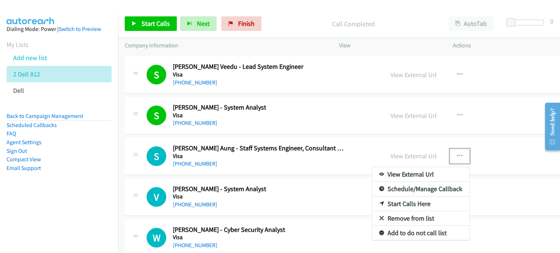
click at [380, 199] on link "Start Calls Here" at bounding box center [420, 204] width 97 height 15
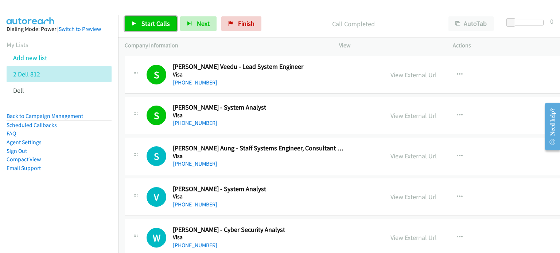
click at [138, 23] on link "Start Calls" at bounding box center [151, 23] width 52 height 15
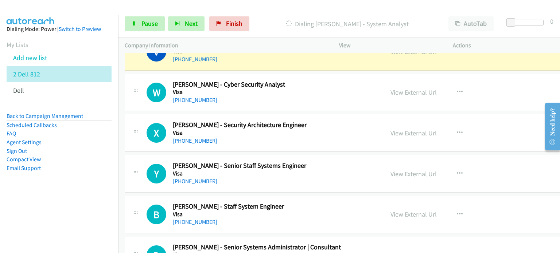
scroll to position [1716, 0]
click at [390, 169] on link "View External Url" at bounding box center [413, 173] width 46 height 8
click at [390, 212] on link "View External Url" at bounding box center [413, 214] width 46 height 8
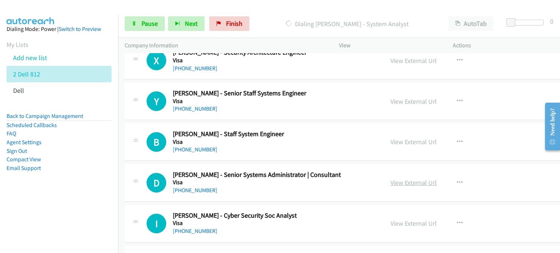
scroll to position [1788, 0]
click at [390, 179] on link "View External Url" at bounding box center [413, 182] width 46 height 8
click at [390, 219] on link "View External Url" at bounding box center [413, 223] width 46 height 8
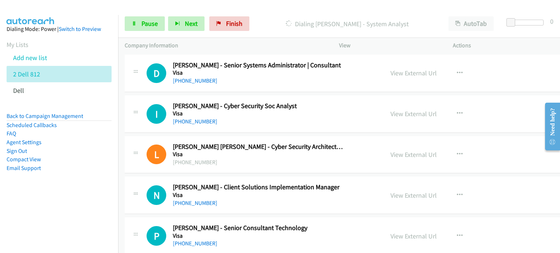
scroll to position [1898, 0]
click at [457, 152] on icon "button" at bounding box center [460, 155] width 6 height 6
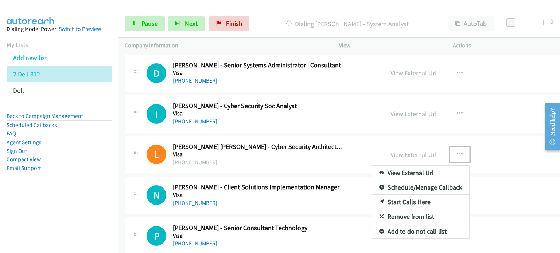
click at [374, 212] on link "Remove from list" at bounding box center [420, 217] width 97 height 15
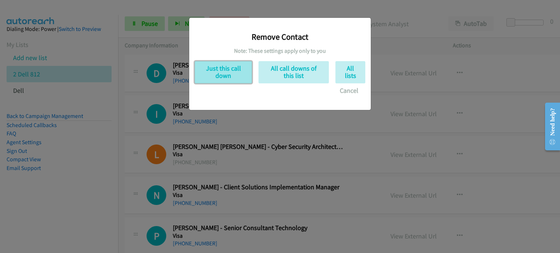
click at [227, 78] on button "Just this call down" at bounding box center [223, 72] width 57 height 22
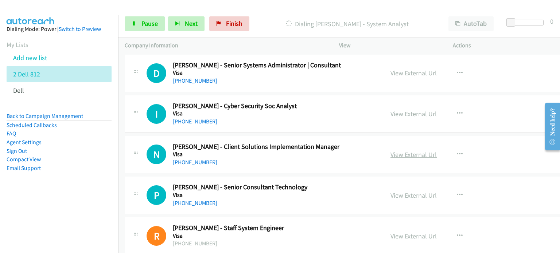
click at [390, 151] on link "View External Url" at bounding box center [413, 154] width 46 height 8
click at [134, 25] on icon at bounding box center [134, 23] width 5 height 5
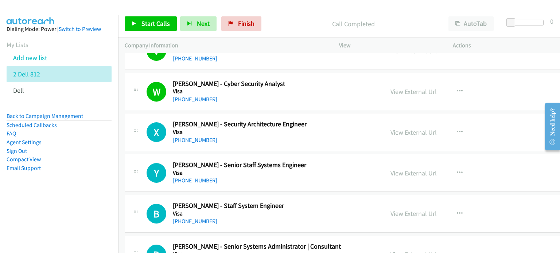
scroll to position [1717, 0]
click at [457, 129] on icon "button" at bounding box center [460, 132] width 6 height 6
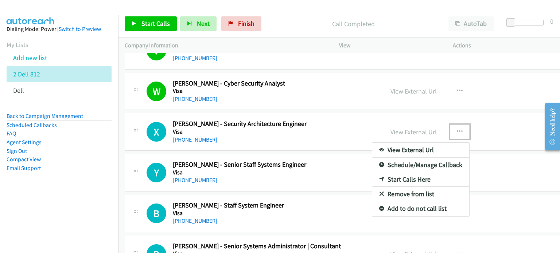
click at [372, 174] on link "Start Calls Here" at bounding box center [420, 179] width 97 height 15
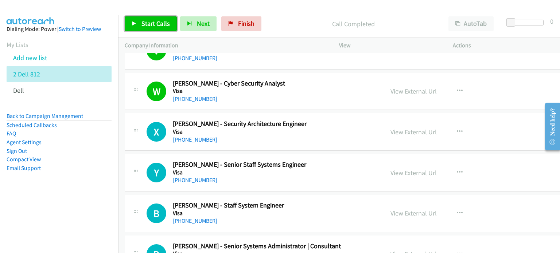
click at [144, 24] on span "Start Calls" at bounding box center [155, 23] width 28 height 8
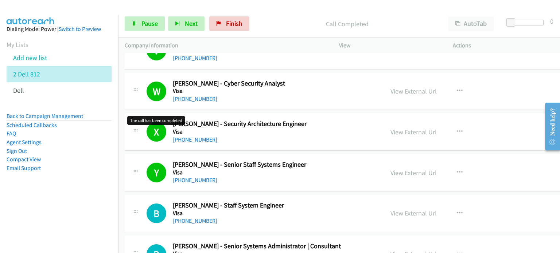
scroll to position [1535, 0]
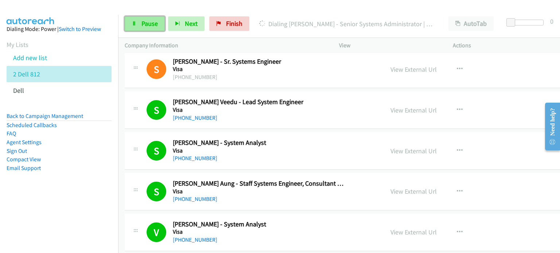
click at [136, 17] on link "Pause" at bounding box center [145, 23] width 40 height 15
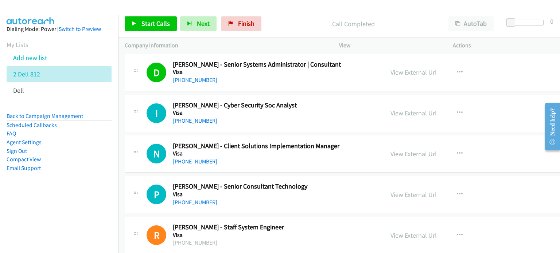
scroll to position [1899, 0]
click at [457, 110] on icon "button" at bounding box center [460, 113] width 6 height 6
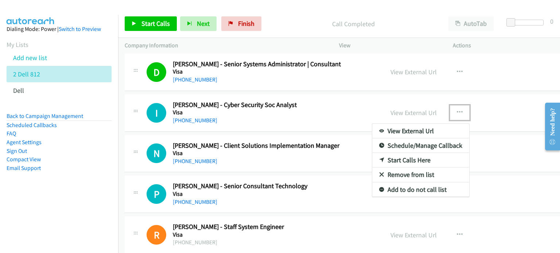
click at [386, 157] on link "Start Calls Here" at bounding box center [420, 160] width 97 height 15
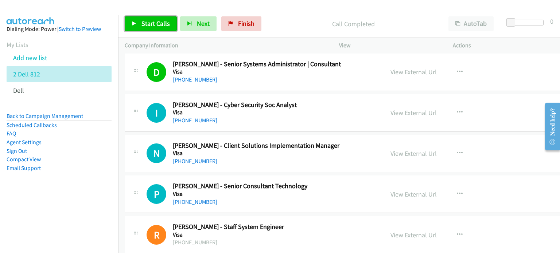
click at [135, 19] on link "Start Calls" at bounding box center [151, 23] width 52 height 15
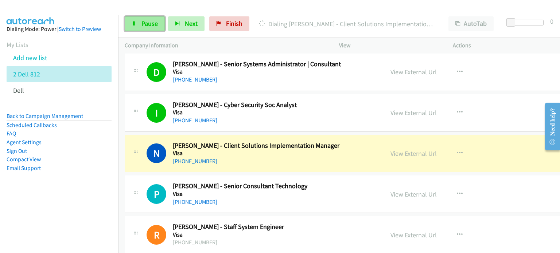
click at [146, 27] on span "Pause" at bounding box center [149, 23] width 16 height 8
